Goal: Information Seeking & Learning: Learn about a topic

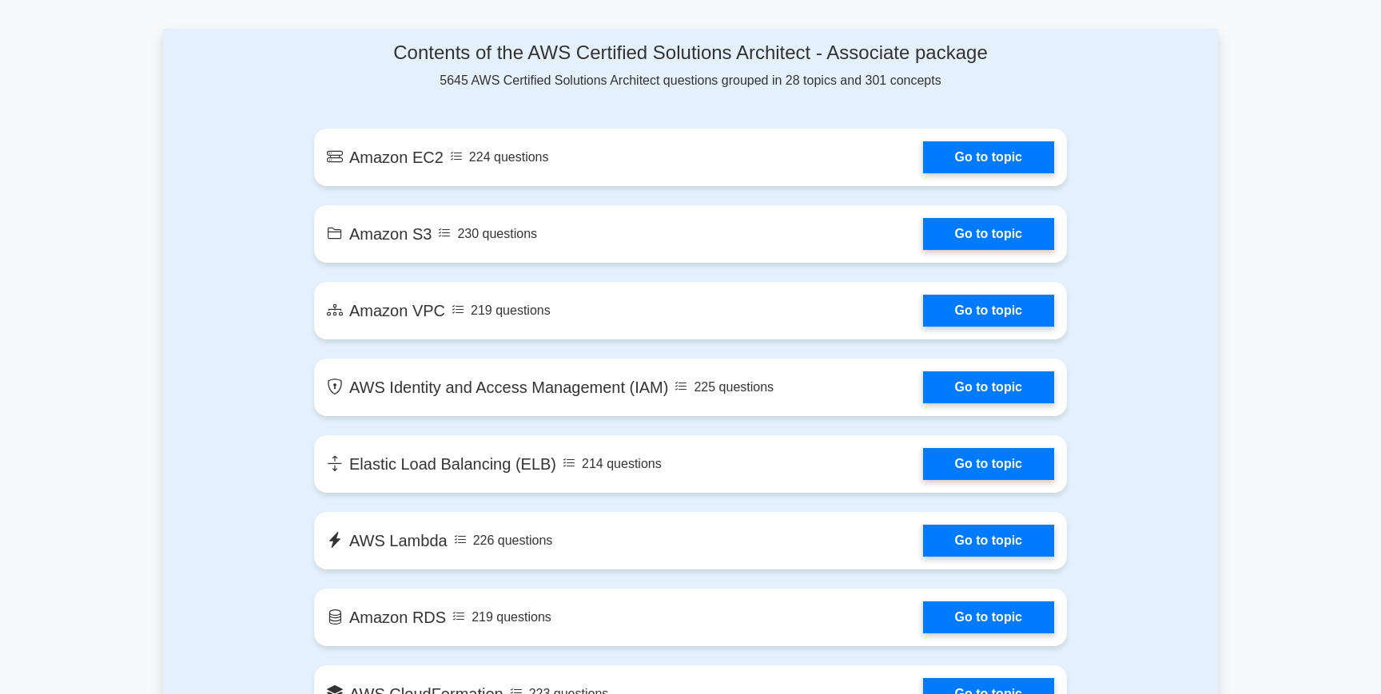
scroll to position [849, 0]
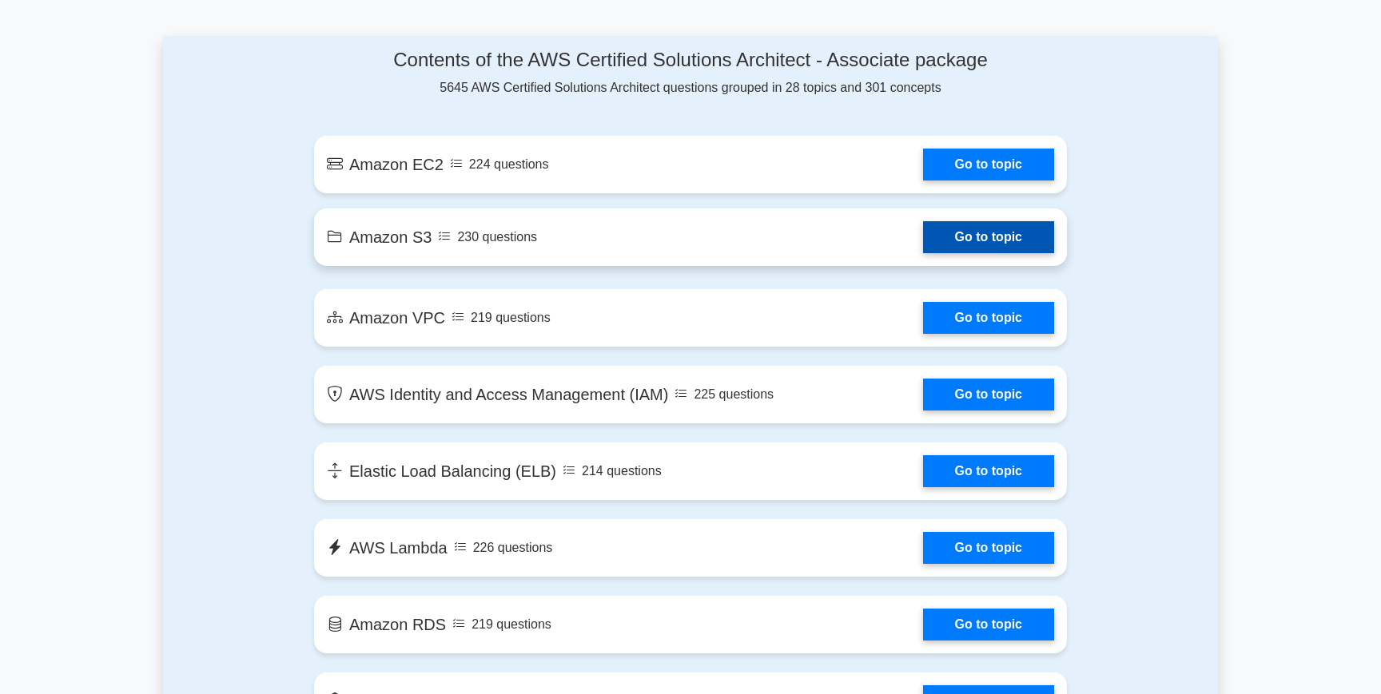
click at [923, 241] on link "Go to topic" at bounding box center [988, 237] width 131 height 32
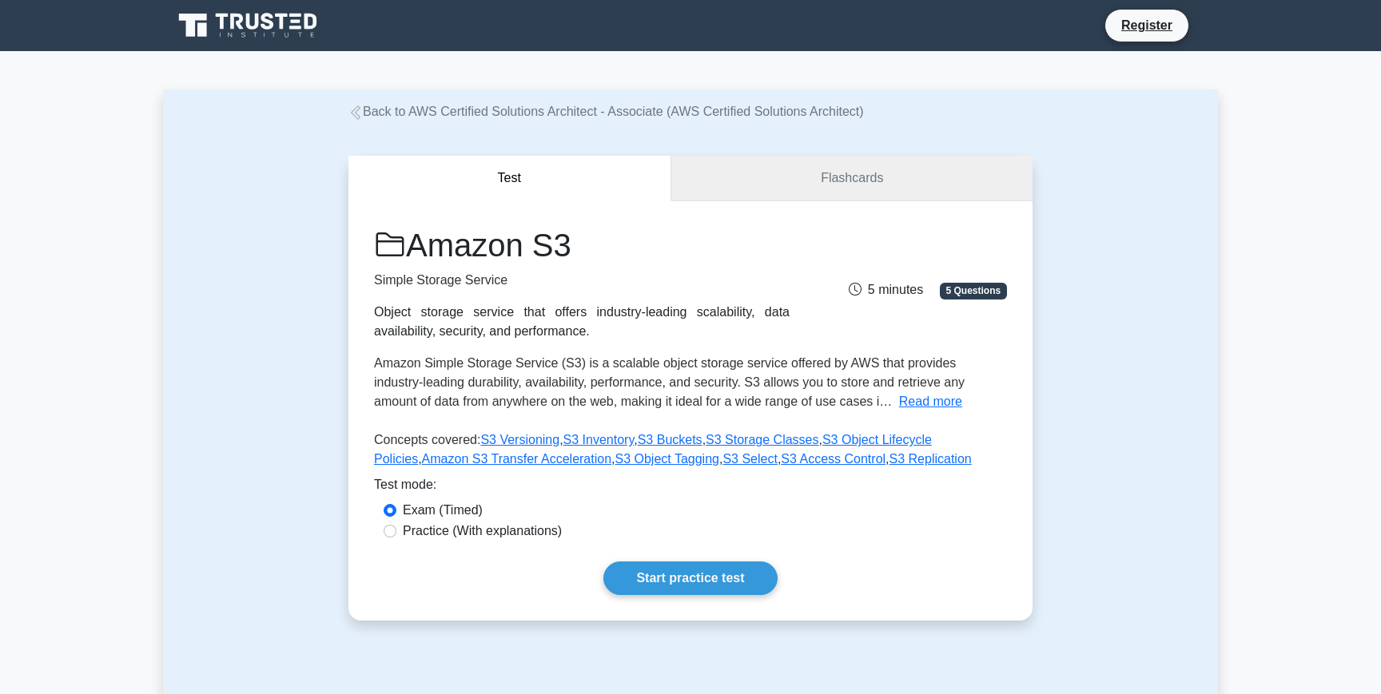
click at [838, 177] on link "Flashcards" at bounding box center [851, 179] width 361 height 46
